Goal: Information Seeking & Learning: Learn about a topic

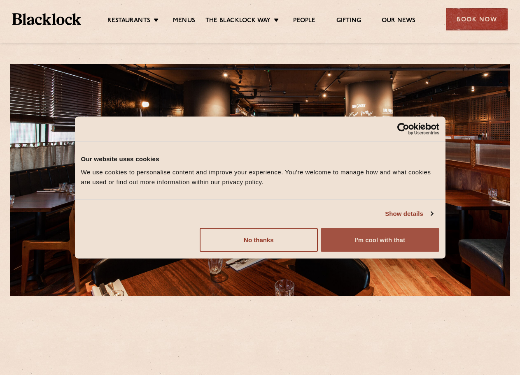
click at [379, 244] on button "I'm cool with that" at bounding box center [380, 240] width 118 height 24
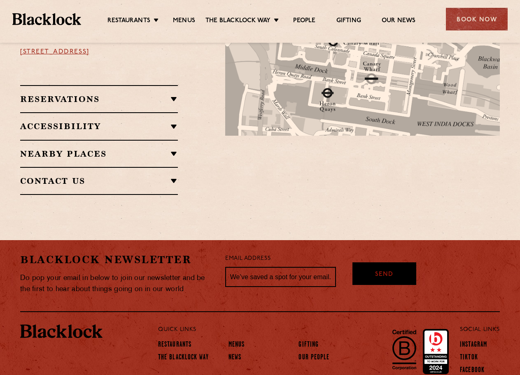
scroll to position [522, 0]
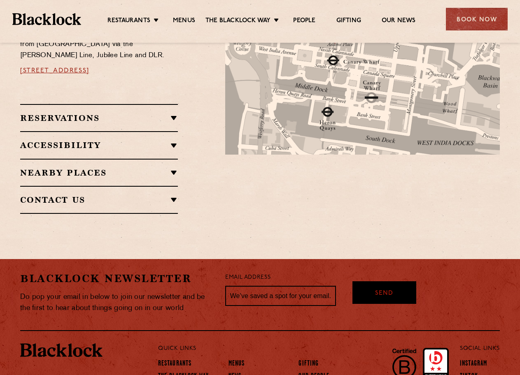
click at [116, 159] on div "Nearby Places Canary Wharf Underground DLR Fair Game Pizza Pilgrims Dishoom Haw…" at bounding box center [99, 172] width 158 height 27
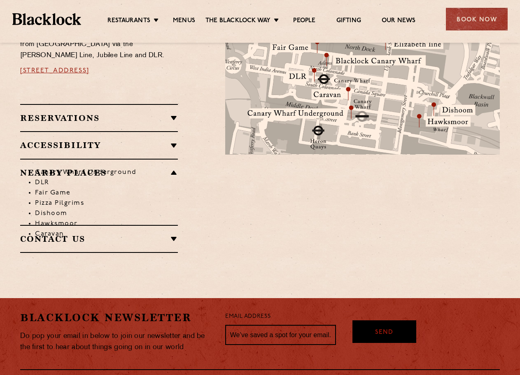
click at [128, 140] on h2 "Accessibility" at bounding box center [99, 145] width 158 height 10
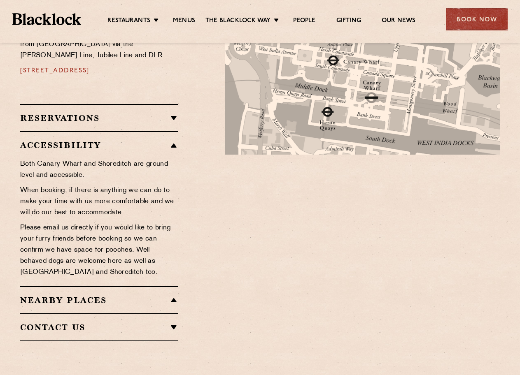
click at [130, 113] on h2 "Reservations" at bounding box center [99, 118] width 158 height 10
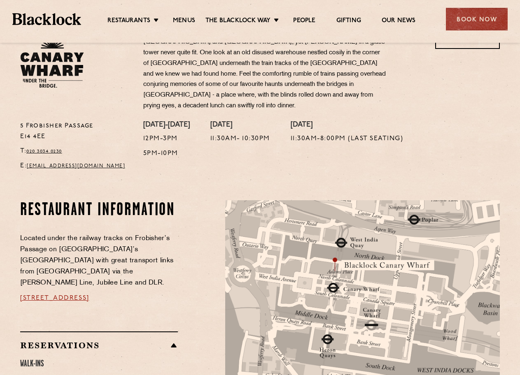
scroll to position [275, 0]
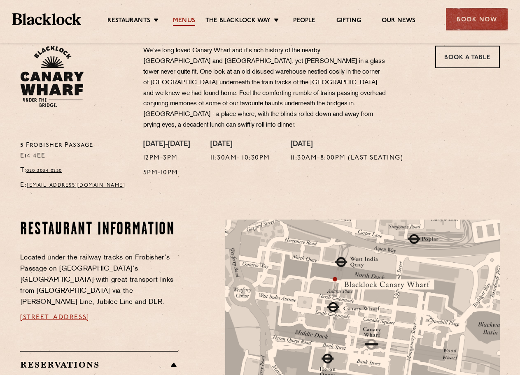
click at [180, 20] on link "Menus" at bounding box center [184, 21] width 22 height 9
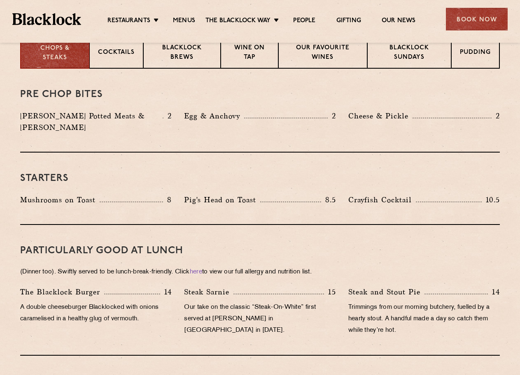
scroll to position [370, 0]
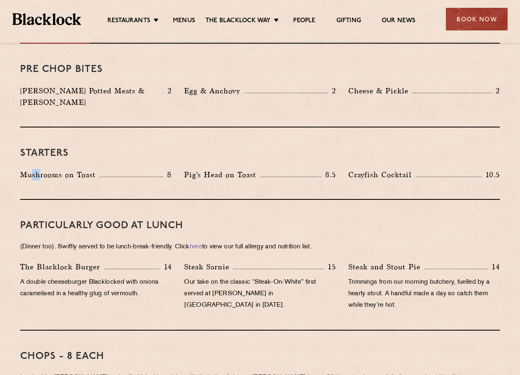
drag, startPoint x: 40, startPoint y: 182, endPoint x: 30, endPoint y: 178, distance: 10.4
click at [30, 178] on div "Starters Mushrooms on Toast 8 Pig's Head on Toast 8.5 Crayfish Cocktail 10.5" at bounding box center [259, 164] width 479 height 72
click at [30, 179] on div "Starters Mushrooms on Toast 8 Pig's Head on Toast 8.5 Crayfish Cocktail 10.5" at bounding box center [259, 164] width 479 height 72
click at [49, 175] on div "Starters Mushrooms on Toast 8 Pig's Head on Toast 8.5 Crayfish Cocktail 10.5" at bounding box center [259, 164] width 479 height 72
click at [21, 169] on p "Mushrooms on Toast" at bounding box center [59, 175] width 79 height 12
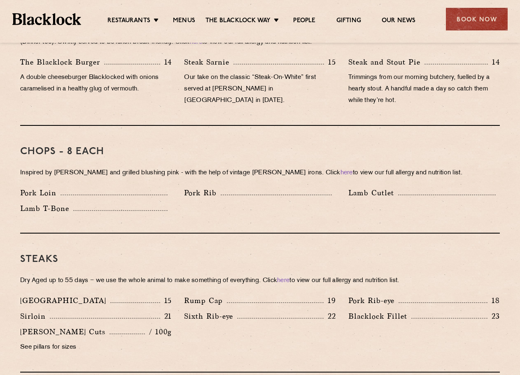
scroll to position [576, 0]
